Goal: Task Accomplishment & Management: Use online tool/utility

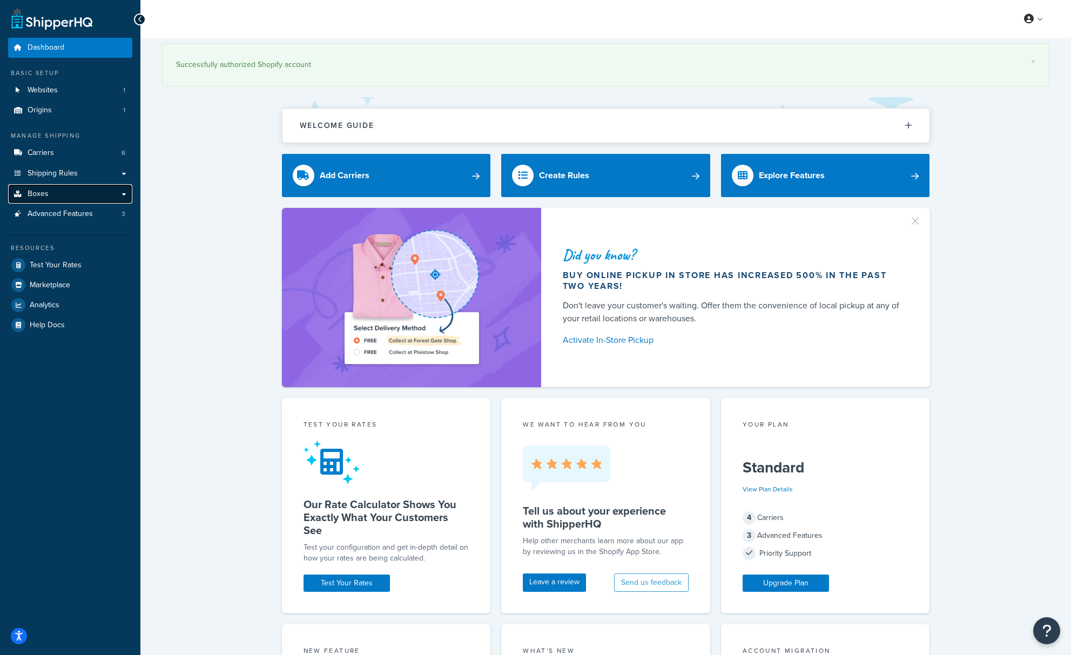
click at [75, 198] on link "Boxes" at bounding box center [70, 194] width 124 height 20
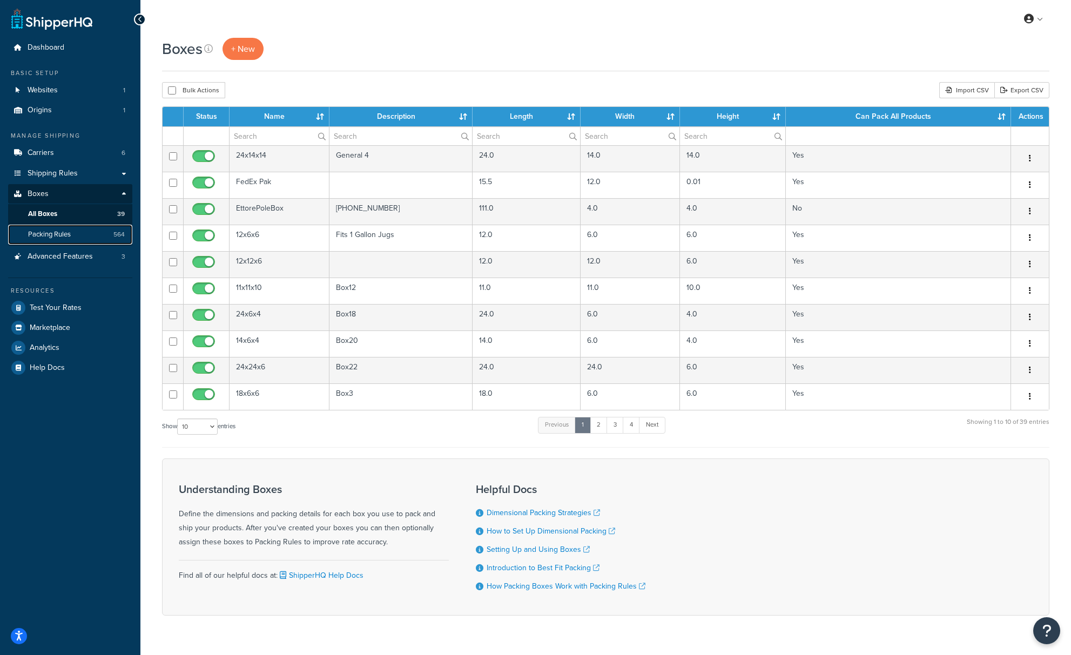
click at [97, 238] on link "Packing Rules 564" at bounding box center [70, 235] width 124 height 20
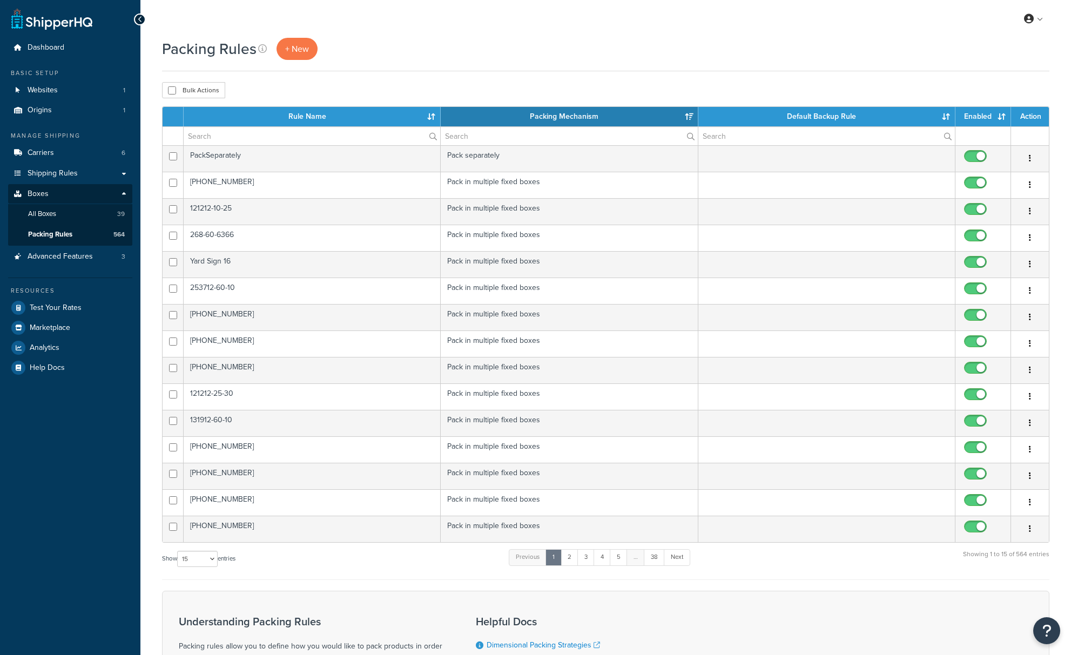
select select "15"
click at [215, 133] on input "text" at bounding box center [312, 136] width 256 height 18
paste input "209-27-259"
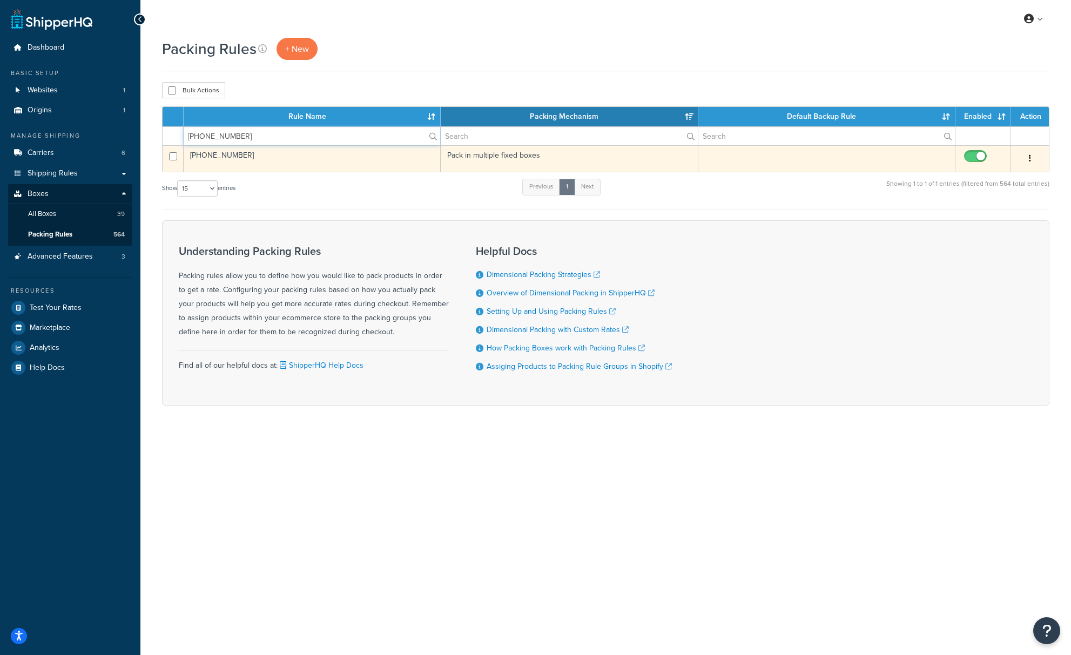
type input "209-27-259"
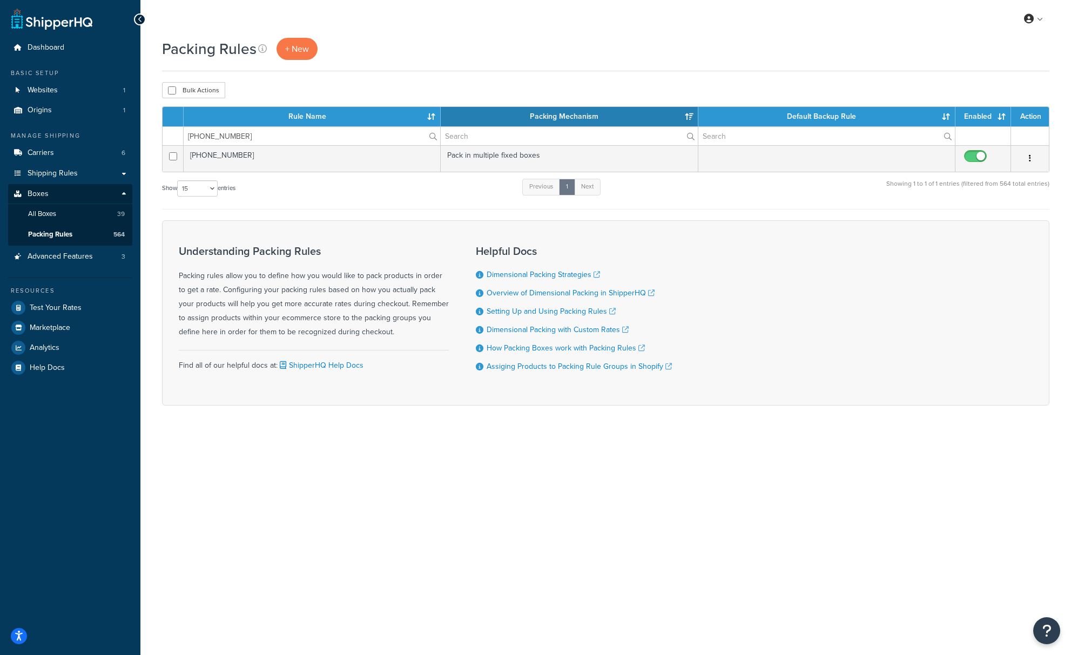
click at [272, 164] on td "[PHONE_NUMBER]" at bounding box center [312, 158] width 257 height 26
click at [272, 164] on td "209-27-259" at bounding box center [312, 158] width 257 height 26
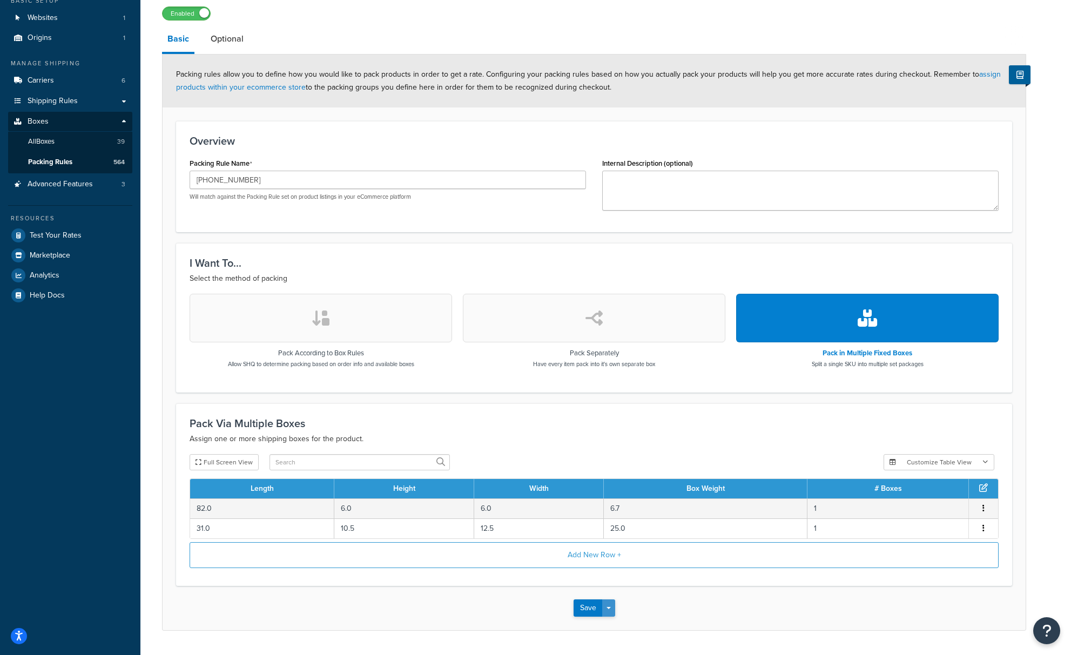
scroll to position [104, 0]
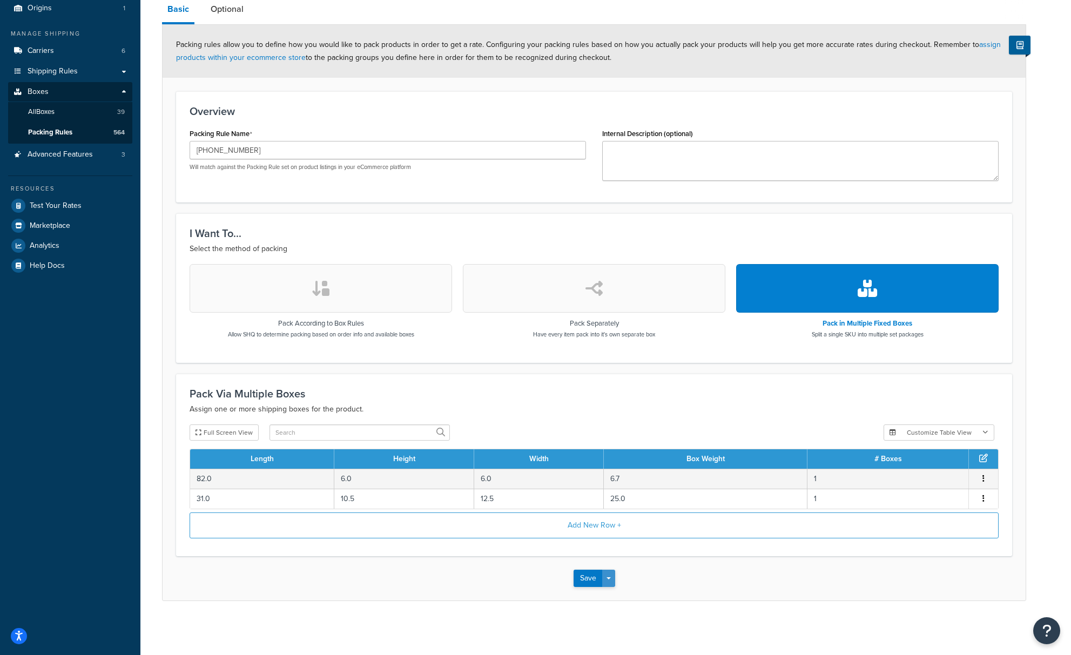
click at [612, 580] on button "Save Dropdown" at bounding box center [608, 578] width 13 height 17
click at [610, 617] on button "Save and Duplicate" at bounding box center [625, 620] width 104 height 23
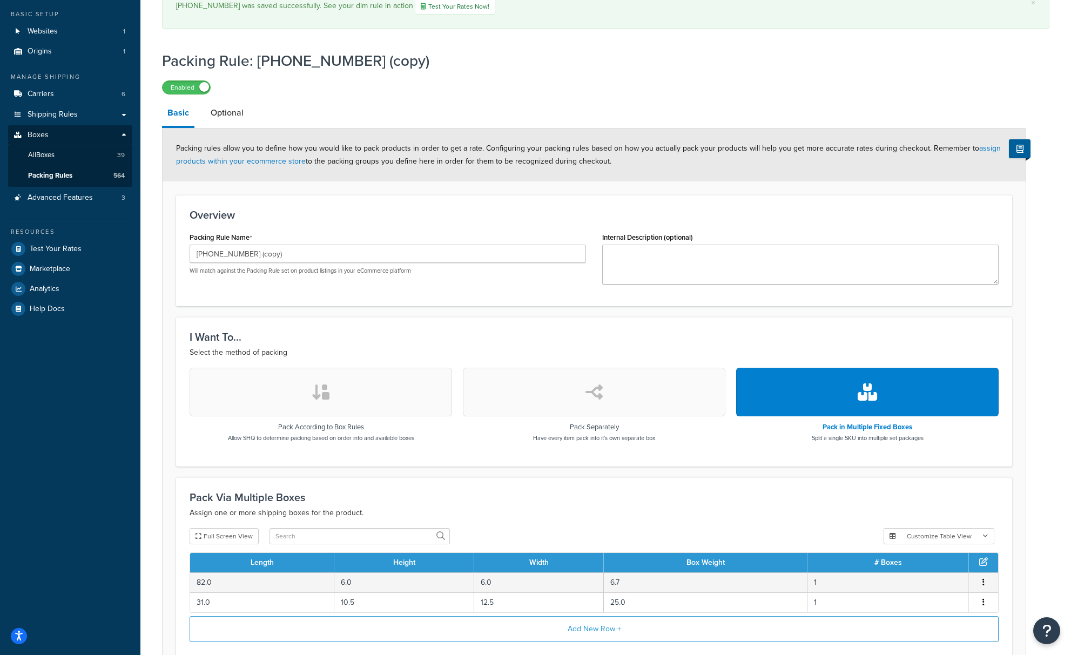
scroll to position [60, 0]
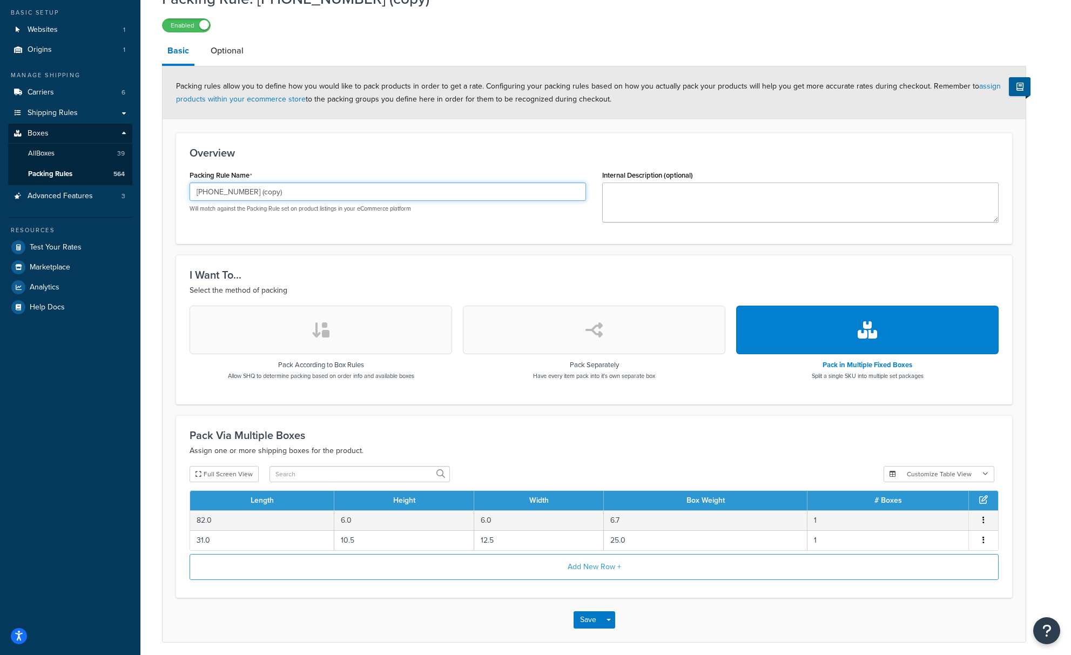
click at [289, 198] on input "209-27-259 (copy)" at bounding box center [388, 192] width 396 height 18
click at [288, 195] on input "209-27-259 (copy)" at bounding box center [388, 192] width 396 height 18
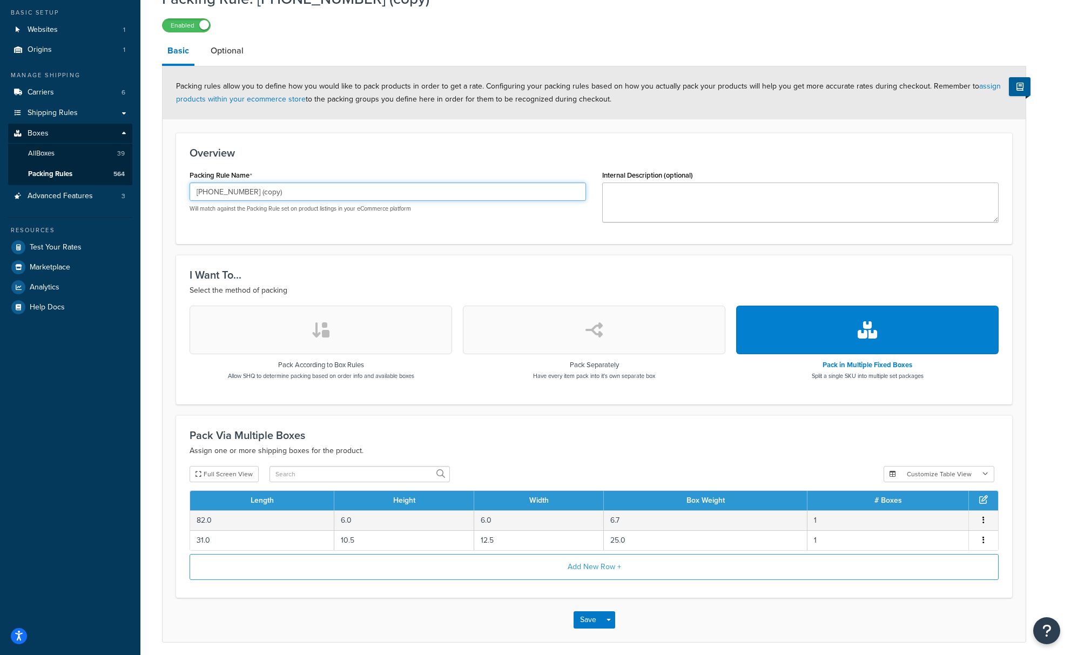
paste input "623-XP"
drag, startPoint x: 238, startPoint y: 195, endPoint x: 274, endPoint y: 197, distance: 36.2
click at [274, 197] on input "209-27-623-XP" at bounding box center [388, 192] width 396 height 18
type input "[PHONE_NUMBER]"
click at [679, 472] on div "Full Screen View" at bounding box center [532, 474] width 685 height 16
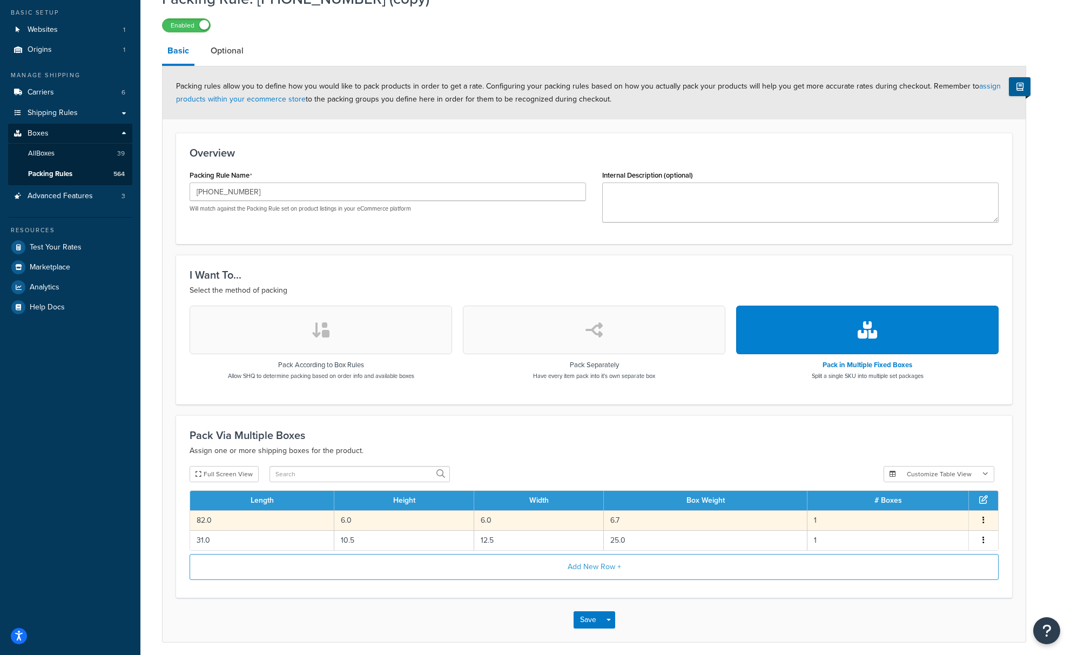
click at [651, 524] on td "6.7" at bounding box center [706, 520] width 204 height 20
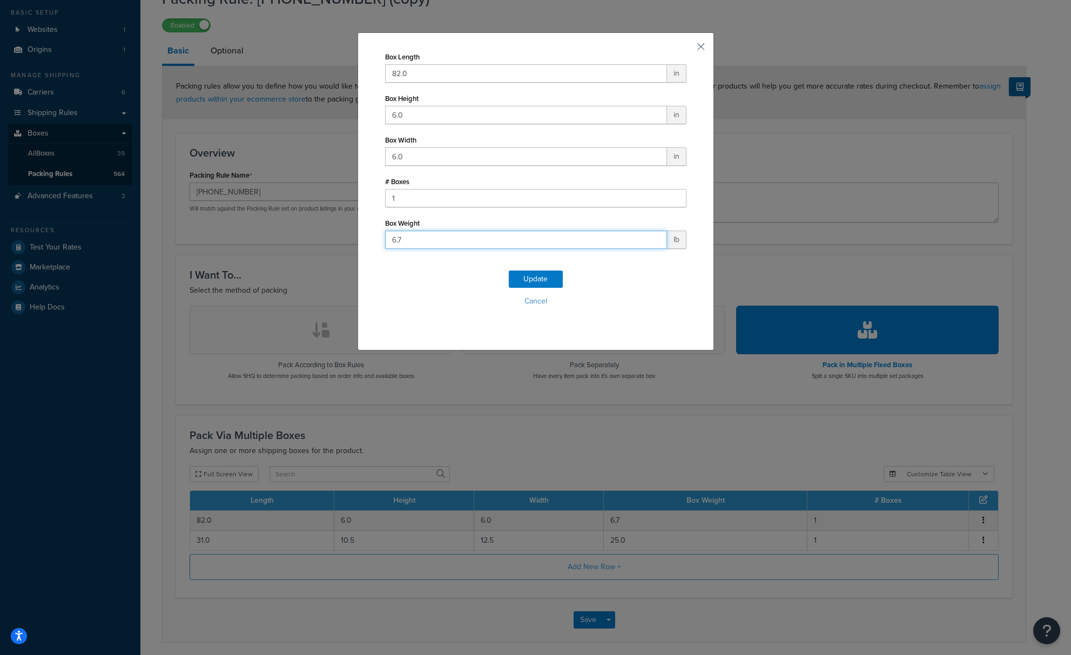
click at [434, 238] on input "6.7" at bounding box center [526, 240] width 282 height 18
type input "6.5"
click at [547, 281] on button "Update" at bounding box center [536, 279] width 54 height 17
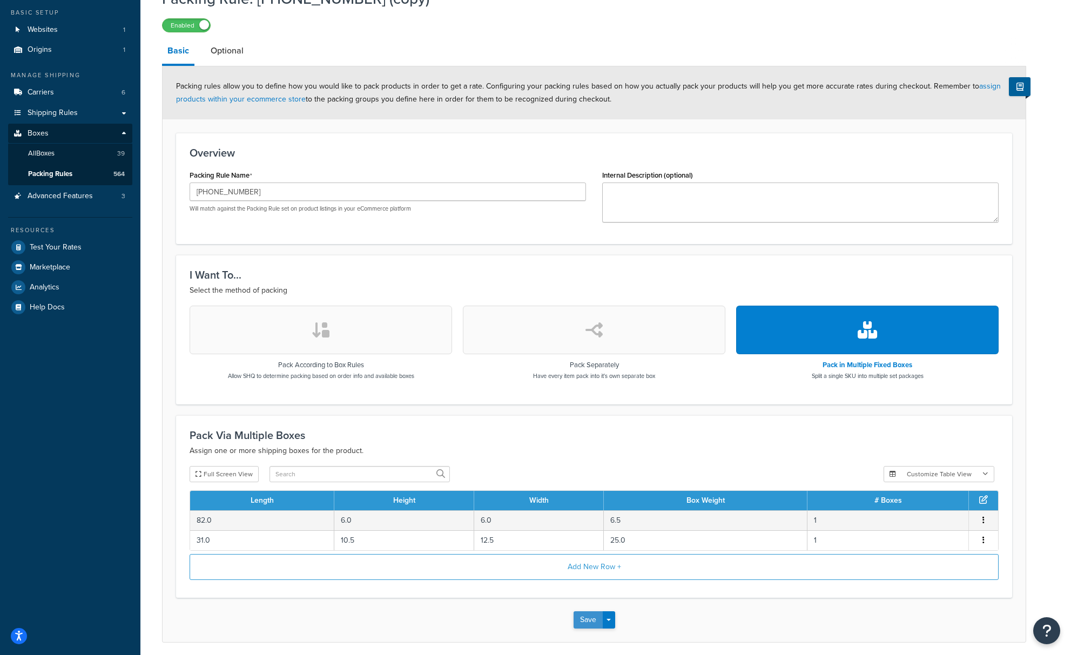
click at [586, 626] on button "Save" at bounding box center [587, 619] width 29 height 17
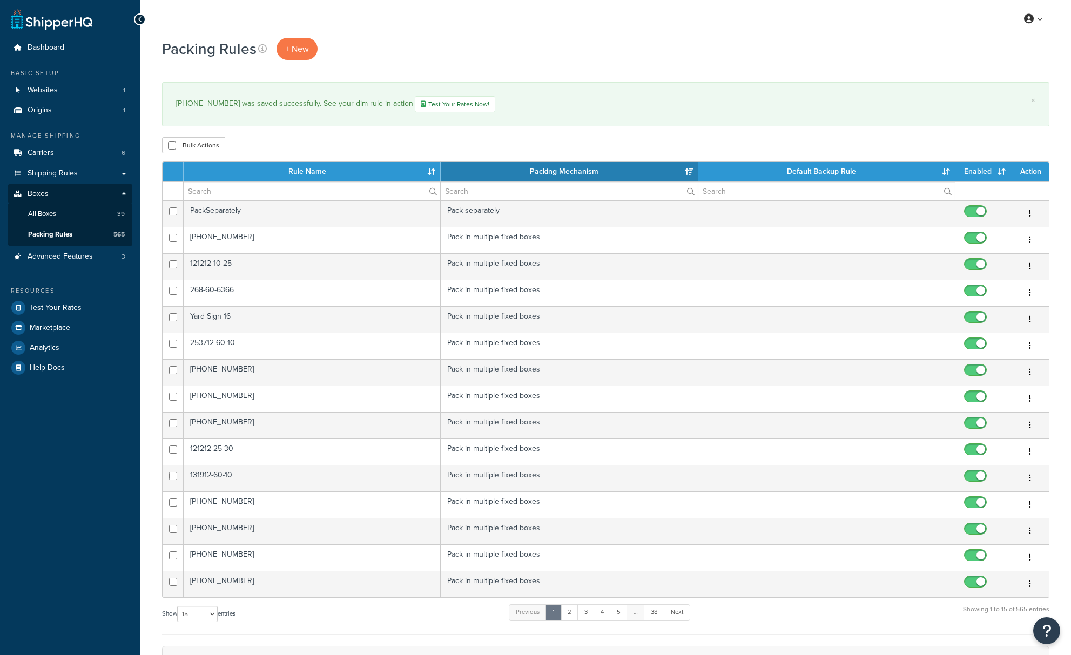
select select "15"
click at [224, 188] on input "text" at bounding box center [312, 191] width 256 height 18
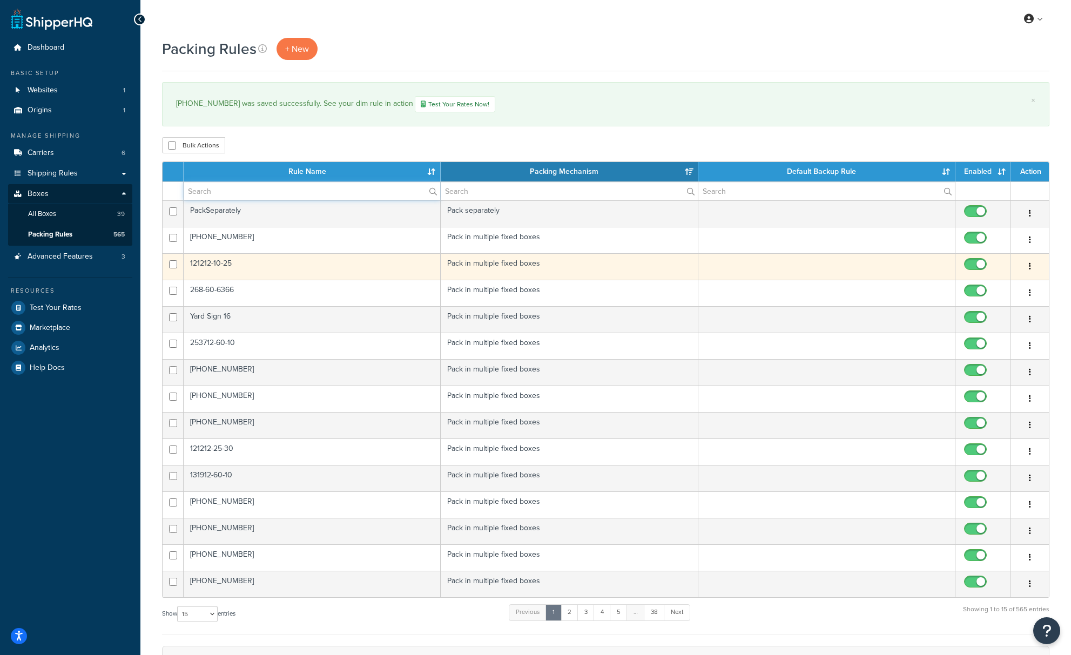
paste input "[PHONE_NUMBER]"
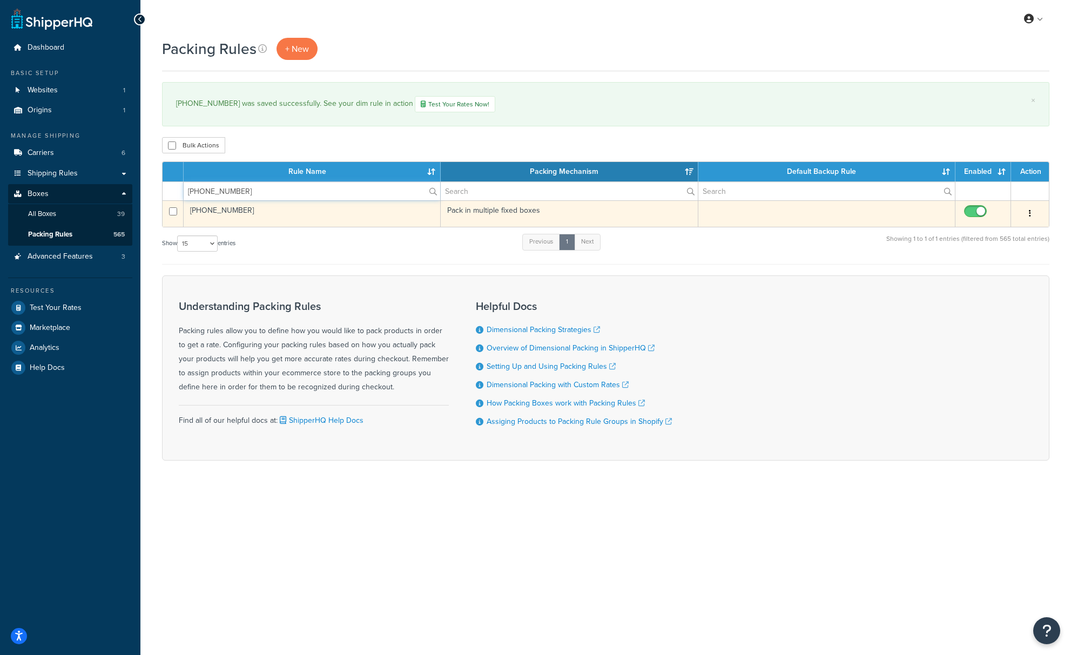
type input "[PHONE_NUMBER]"
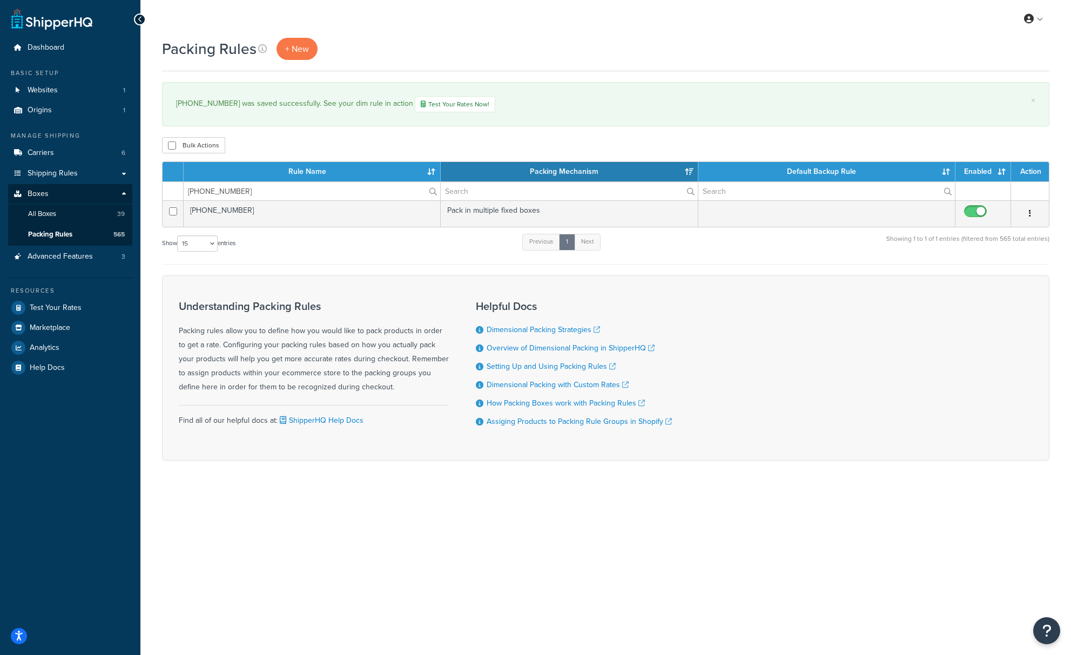
click at [235, 216] on td "[PHONE_NUMBER]" at bounding box center [312, 213] width 257 height 26
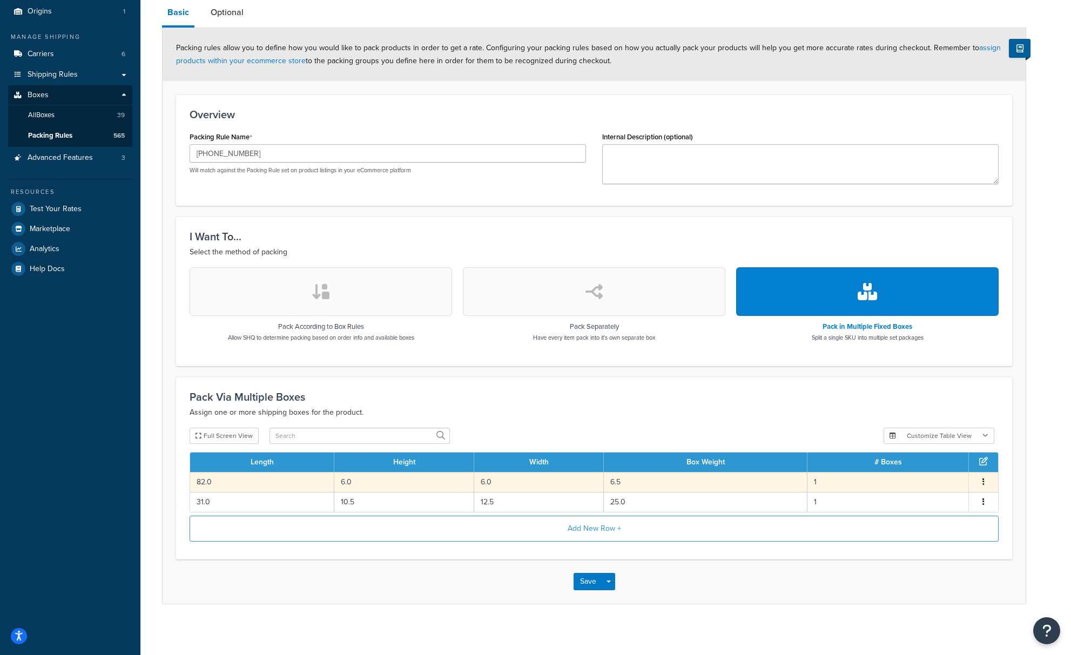
scroll to position [104, 0]
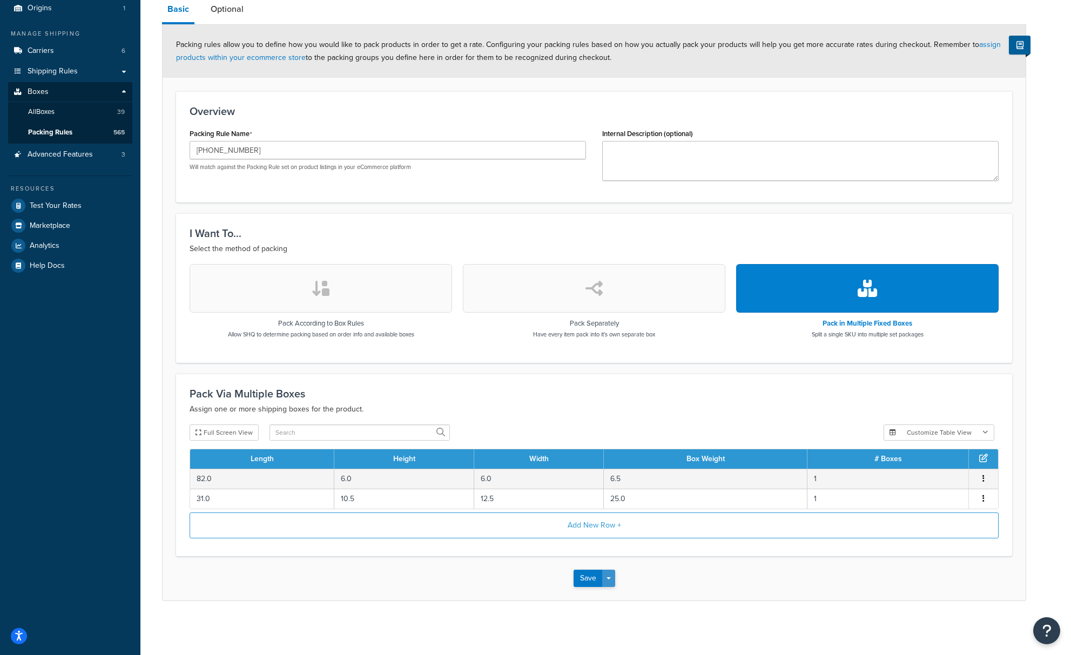
click at [603, 581] on button "Save Dropdown" at bounding box center [608, 578] width 13 height 17
click at [605, 617] on button "Save and Duplicate" at bounding box center [625, 620] width 104 height 23
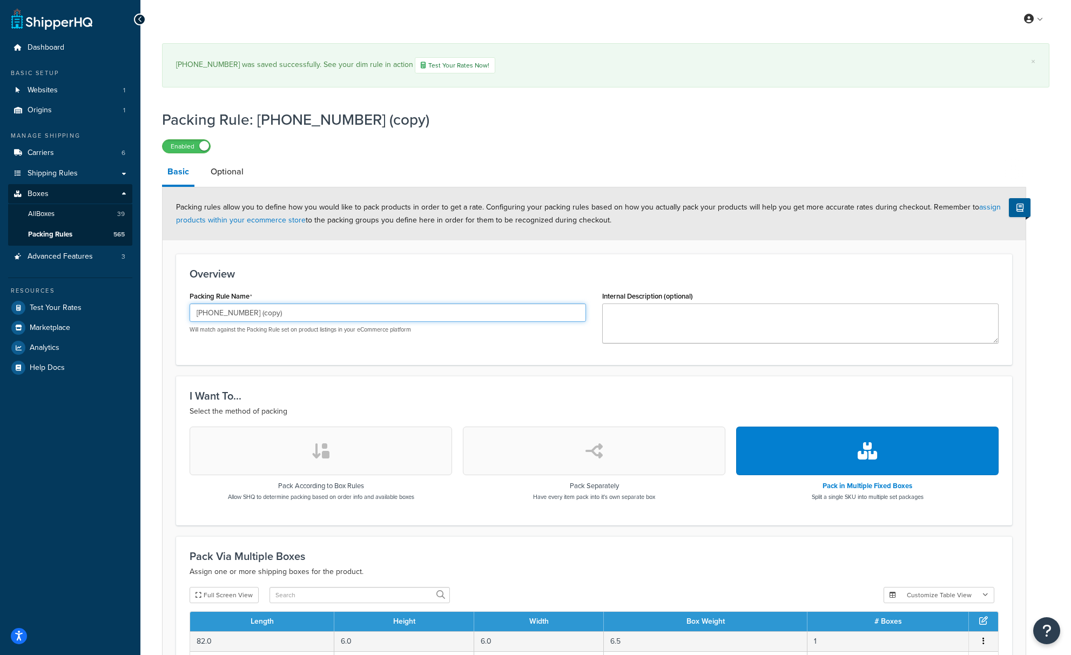
click at [264, 320] on input "[PHONE_NUMBER] (copy)" at bounding box center [388, 312] width 396 height 18
paste input "2-XP"
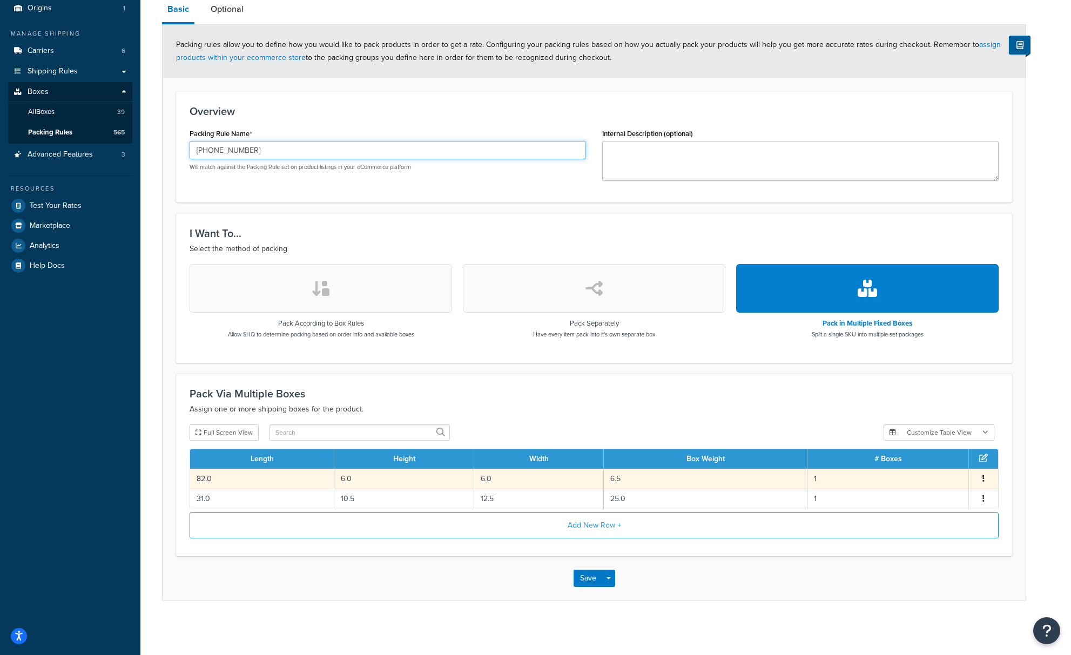
scroll to position [104, 0]
type input "[PHONE_NUMBER]"
click at [650, 480] on td "6.5" at bounding box center [706, 479] width 204 height 20
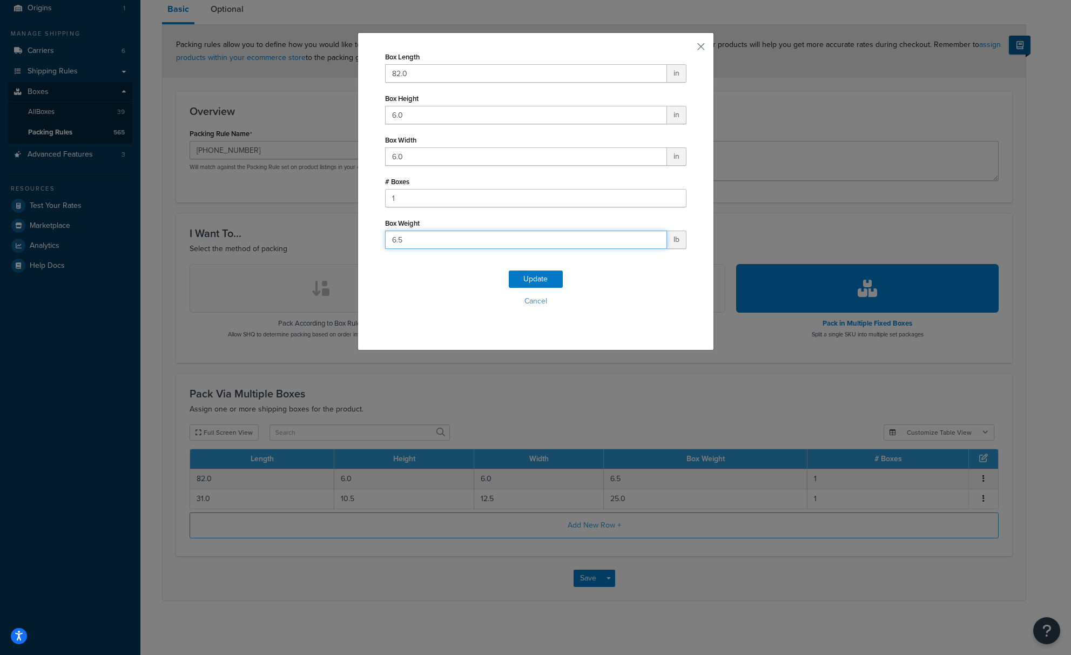
click at [410, 238] on input "6.5" at bounding box center [526, 240] width 282 height 18
type input "6.3"
click at [526, 282] on button "Update" at bounding box center [536, 279] width 54 height 17
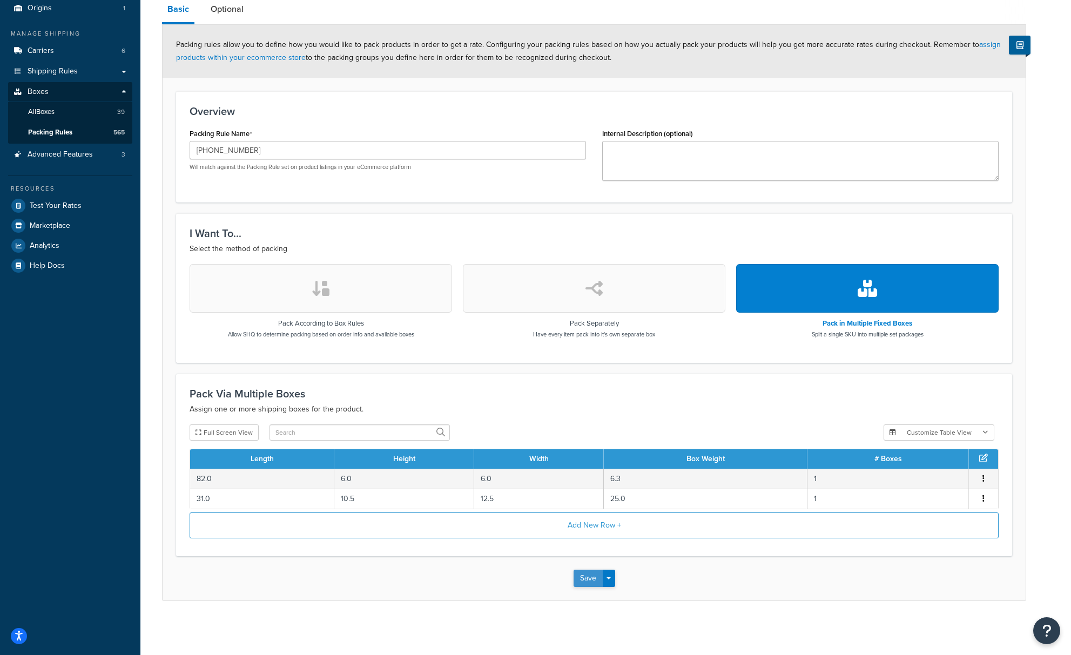
click at [589, 576] on button "Save" at bounding box center [587, 578] width 29 height 17
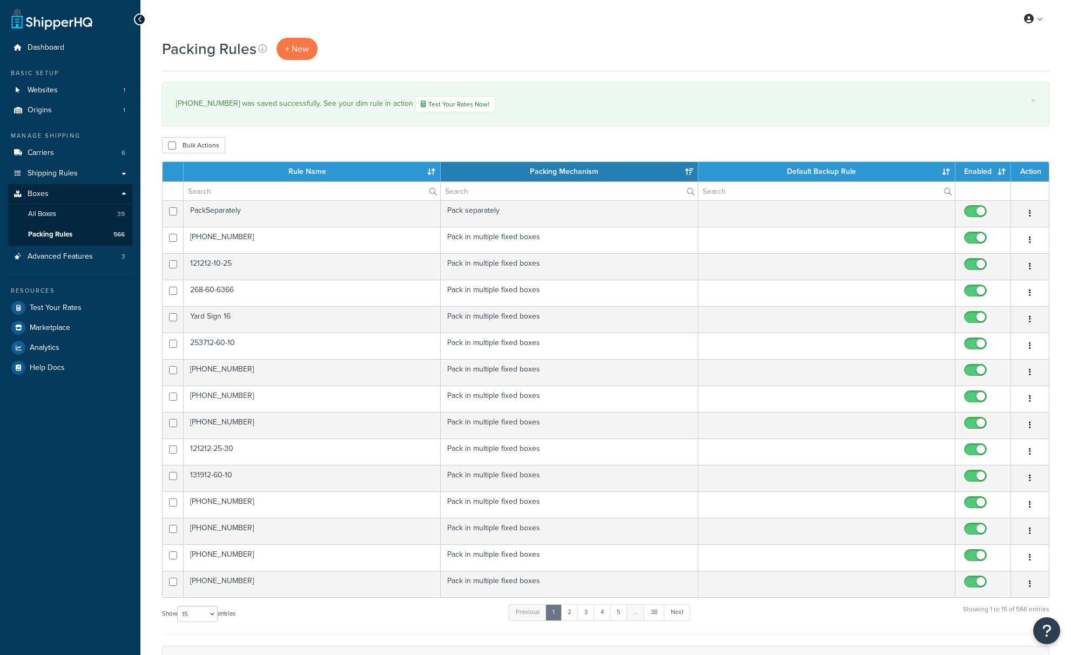
select select "15"
